Goal: Find specific page/section: Find specific page/section

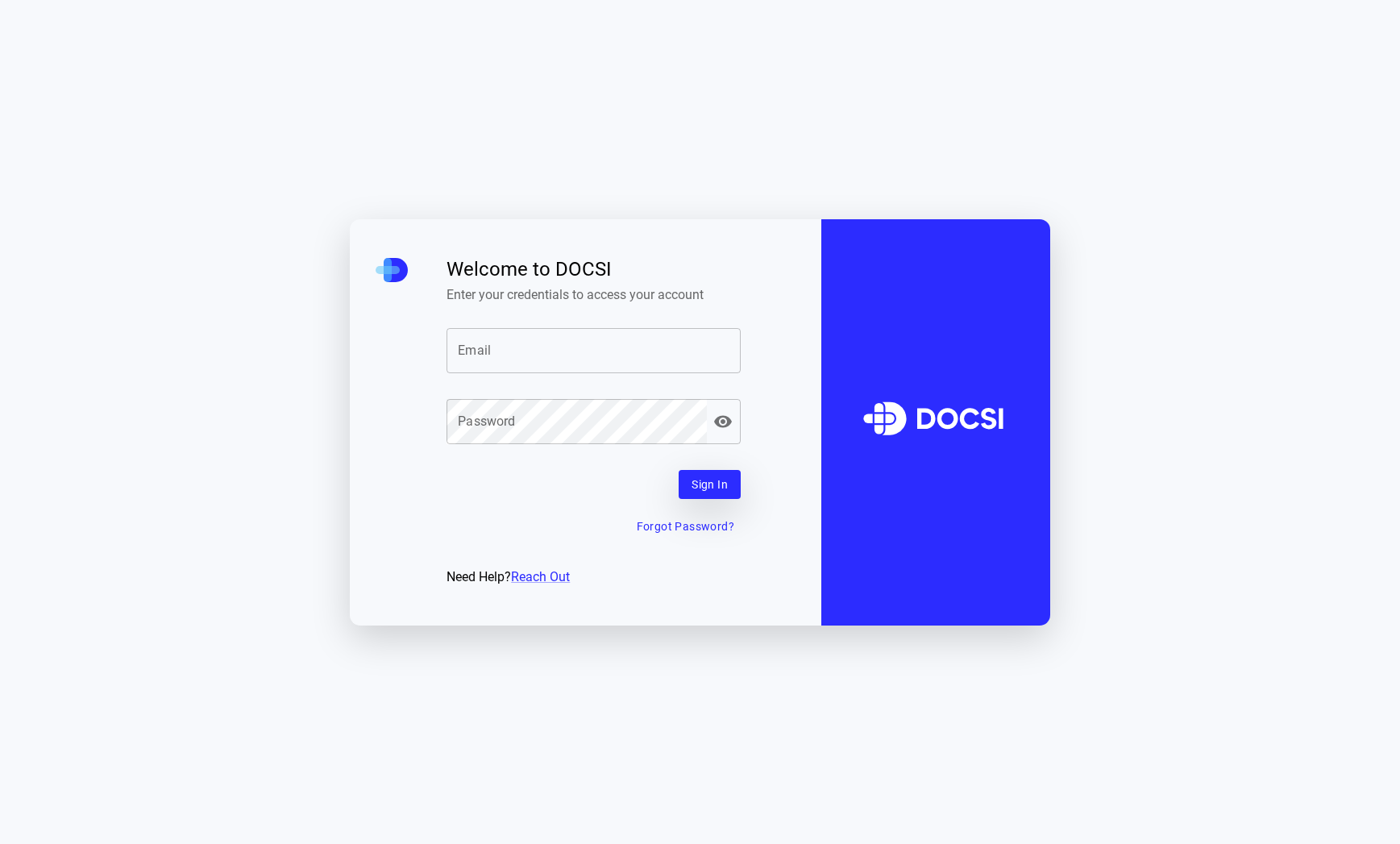
type input "**********"
click at [722, 484] on button "Sign In" at bounding box center [709, 485] width 62 height 30
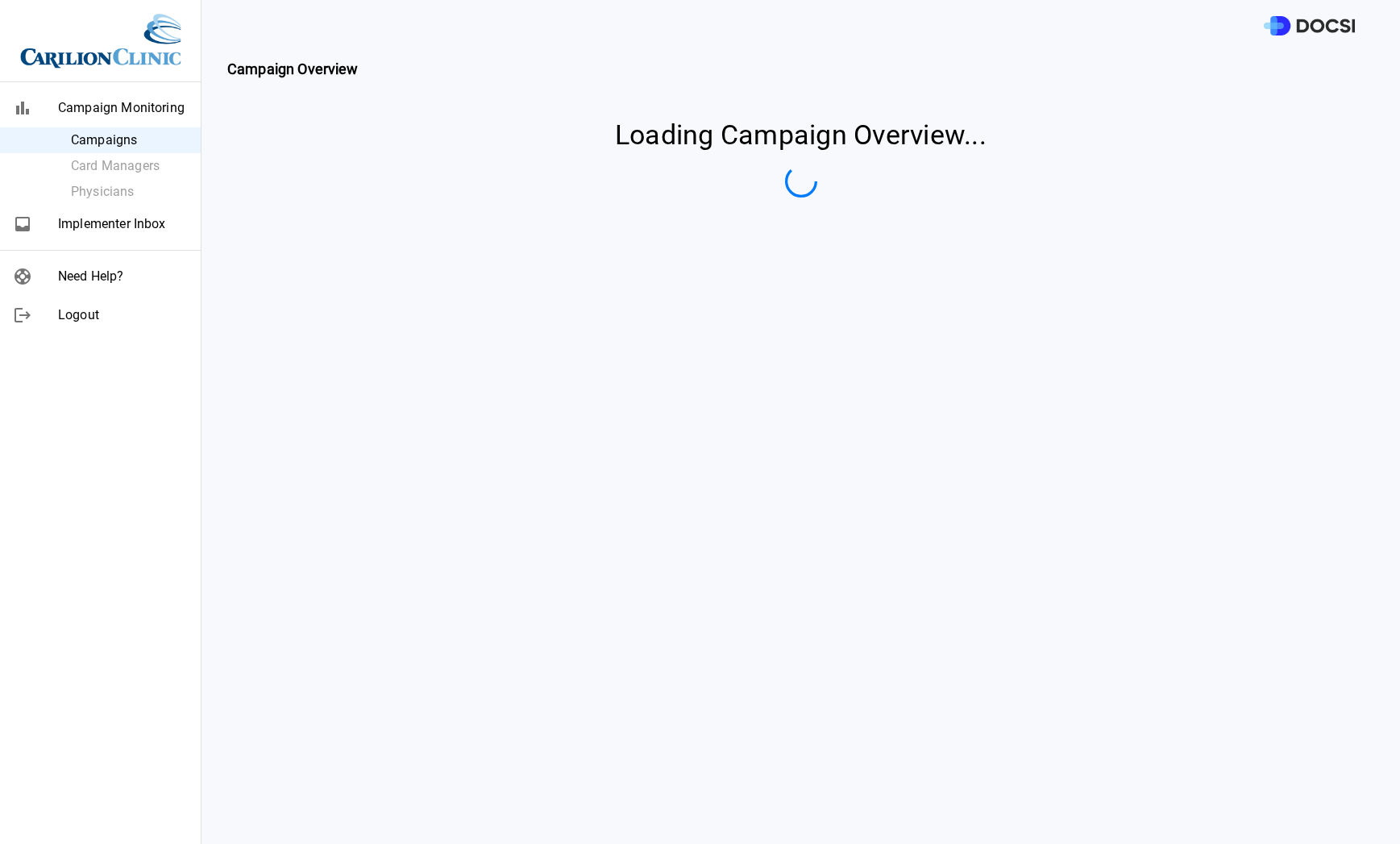
click at [78, 216] on span "Implementer Inbox" at bounding box center [123, 224] width 130 height 20
